Goal: Information Seeking & Learning: Check status

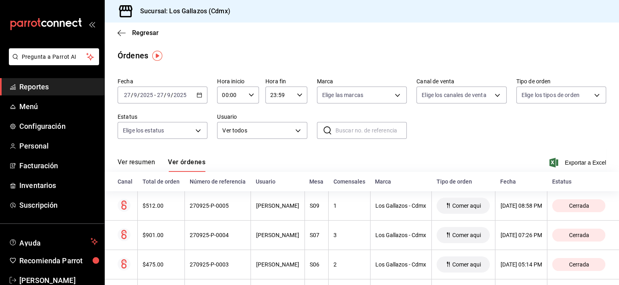
click at [143, 164] on button "Ver resumen" at bounding box center [136, 165] width 37 height 14
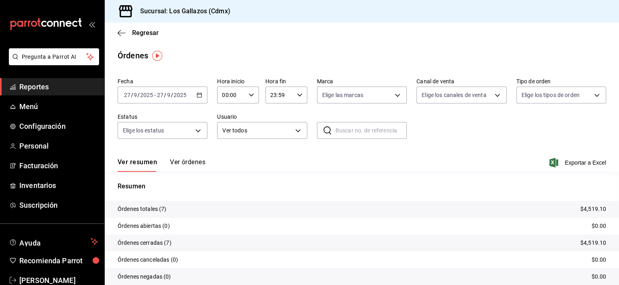
click at [189, 163] on button "Ver órdenes" at bounding box center [187, 165] width 35 height 14
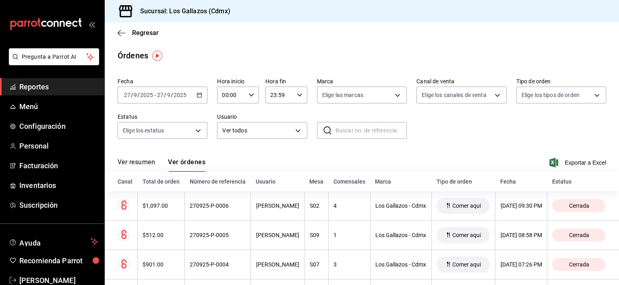
click at [139, 163] on button "Ver resumen" at bounding box center [136, 165] width 37 height 14
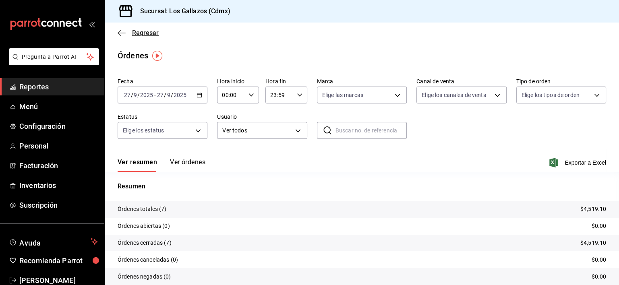
click at [122, 34] on icon "button" at bounding box center [122, 32] width 8 height 7
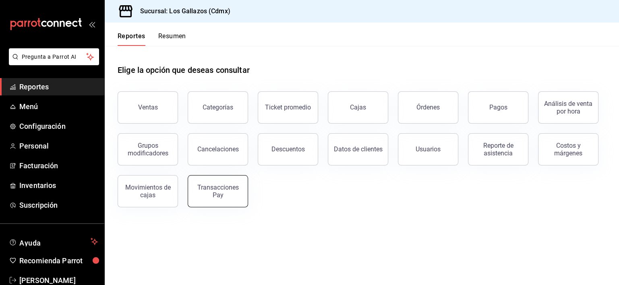
click at [224, 192] on div "Transacciones Pay" at bounding box center [218, 191] width 50 height 15
